Goal: Information Seeking & Learning: Learn about a topic

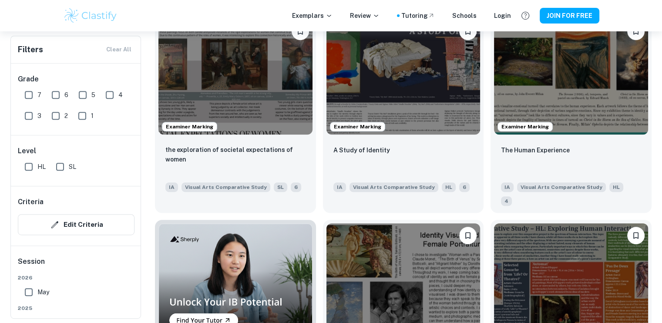
scroll to position [401, 0]
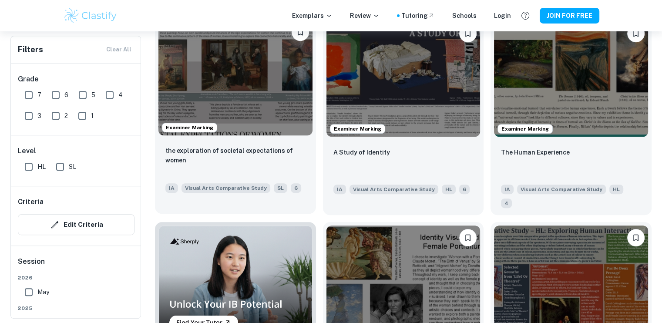
click at [230, 108] on img at bounding box center [235, 77] width 154 height 115
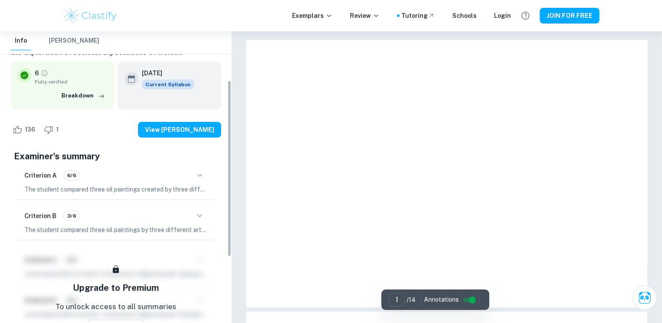
scroll to position [80, 0]
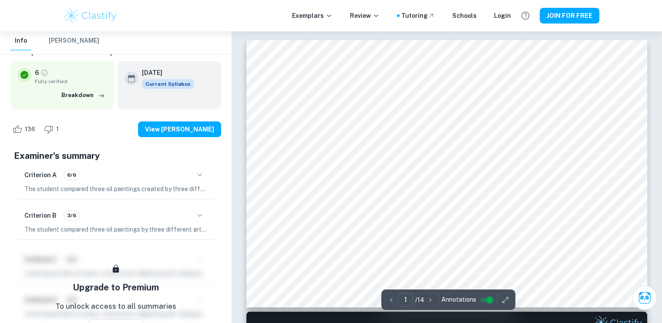
click at [165, 206] on div "Criterion B 3/6 The student compared three oil paintings by three different art…" at bounding box center [115, 221] width 197 height 37
click at [204, 211] on icon "button" at bounding box center [200, 215] width 10 height 10
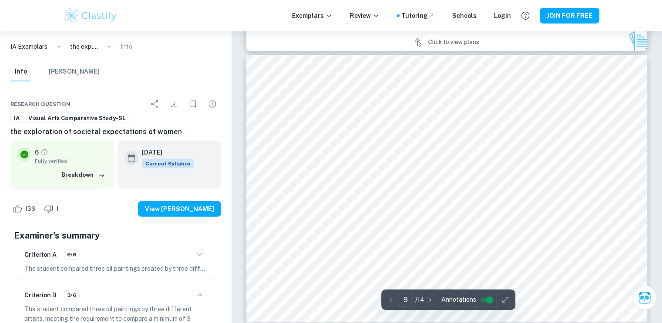
scroll to position [2344, 0]
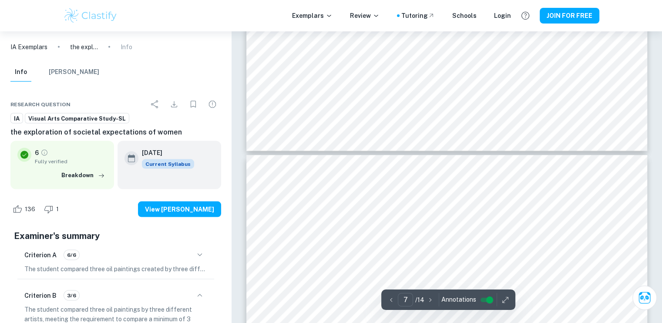
type input "6"
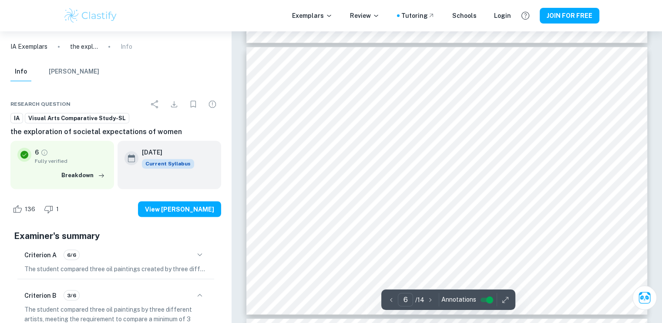
scroll to position [1482, 0]
